Goal: Task Accomplishment & Management: Use online tool/utility

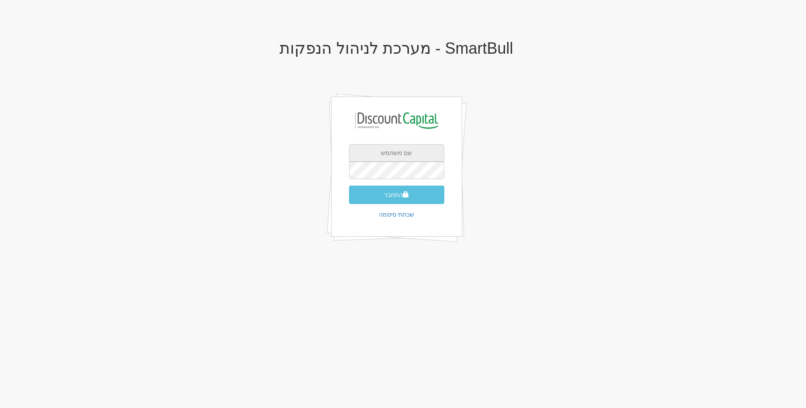
click at [407, 146] on input "text" at bounding box center [396, 152] width 95 height 17
type input "[EMAIL_ADDRESS][DOMAIN_NAME]"
click at [366, 197] on button "התחבר" at bounding box center [396, 195] width 95 height 18
click at [379, 178] on input "text" at bounding box center [396, 183] width 95 height 17
type input "010116"
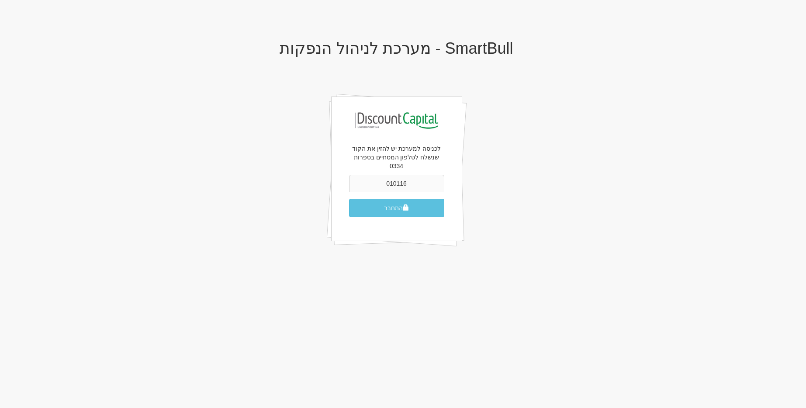
click at [349, 199] on button "התחבר" at bounding box center [396, 208] width 95 height 18
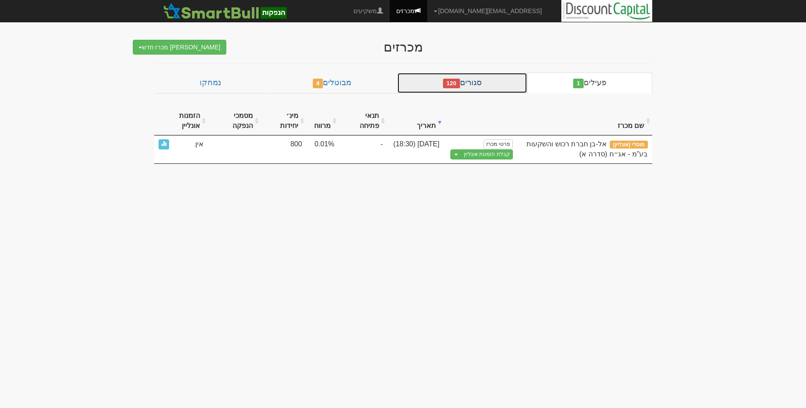
click at [473, 83] on link "סגורים 120" at bounding box center [462, 83] width 130 height 21
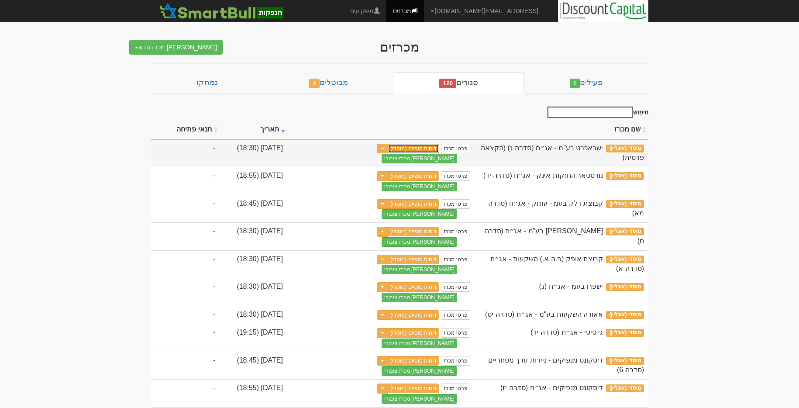
click at [439, 145] on link "דוחות סופיים (מוסדי)" at bounding box center [414, 149] width 52 height 10
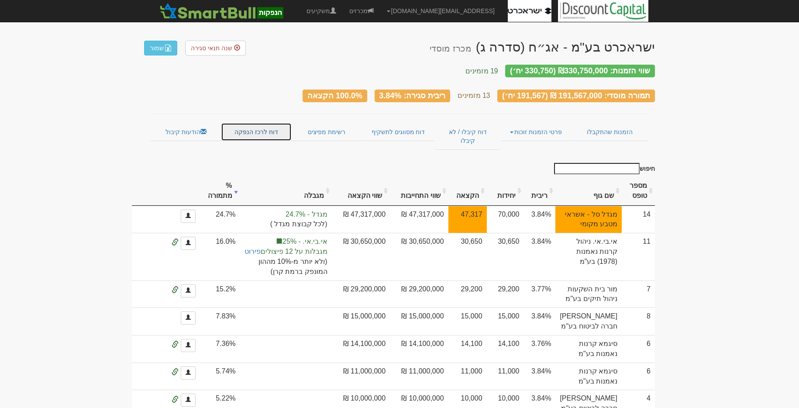
click at [239, 129] on link "דוח לרכז הנפקה" at bounding box center [256, 132] width 70 height 18
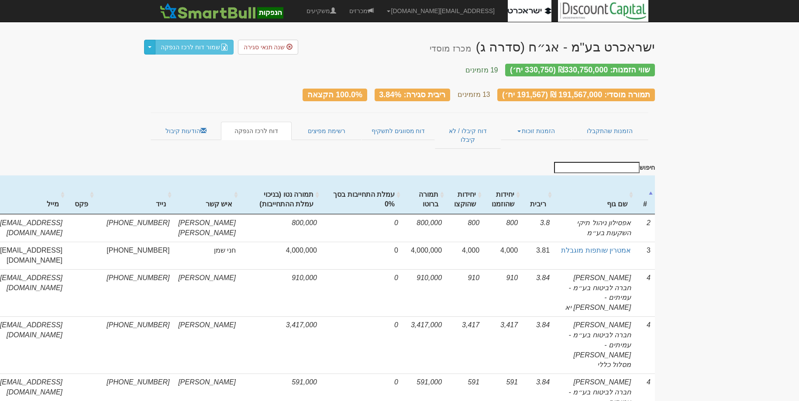
click at [148, 49] on button "Toggle Dropdown" at bounding box center [149, 47] width 11 height 15
click at [192, 61] on link "ייצא נתונים לרכז ההנפקה" at bounding box center [188, 63] width 90 height 11
